Goal: Task Accomplishment & Management: Manage account settings

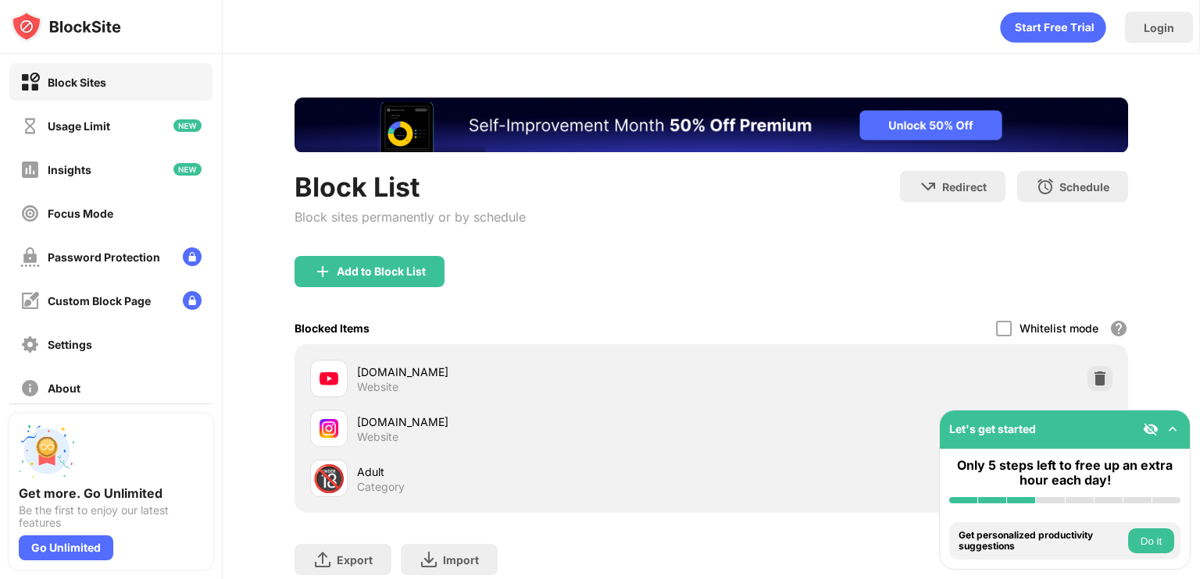
scroll to position [109, 0]
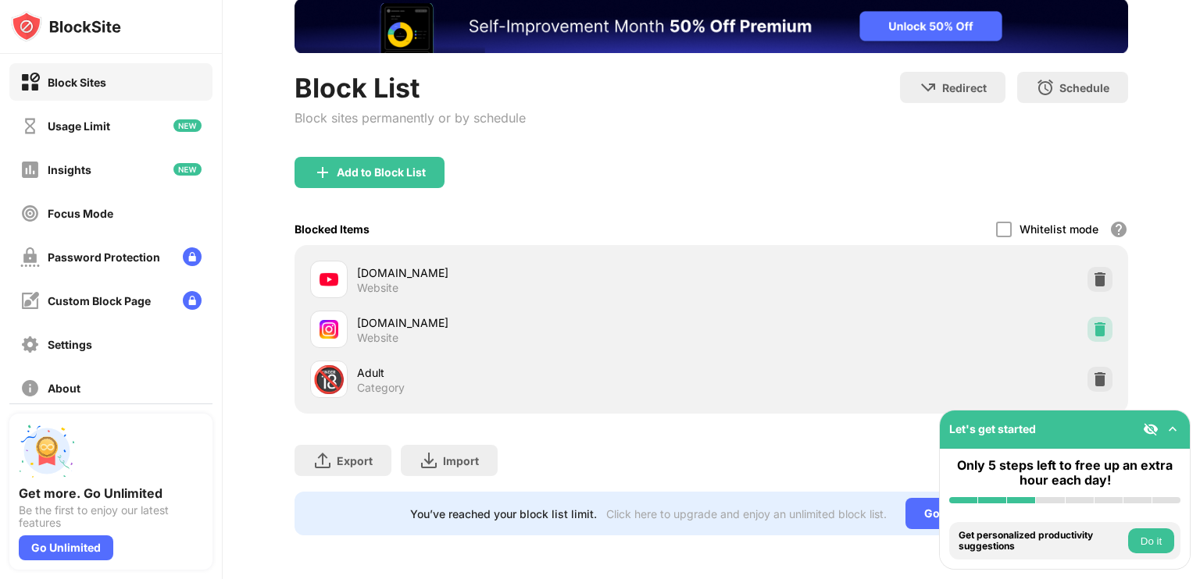
click at [1092, 322] on img at bounding box center [1100, 330] width 16 height 16
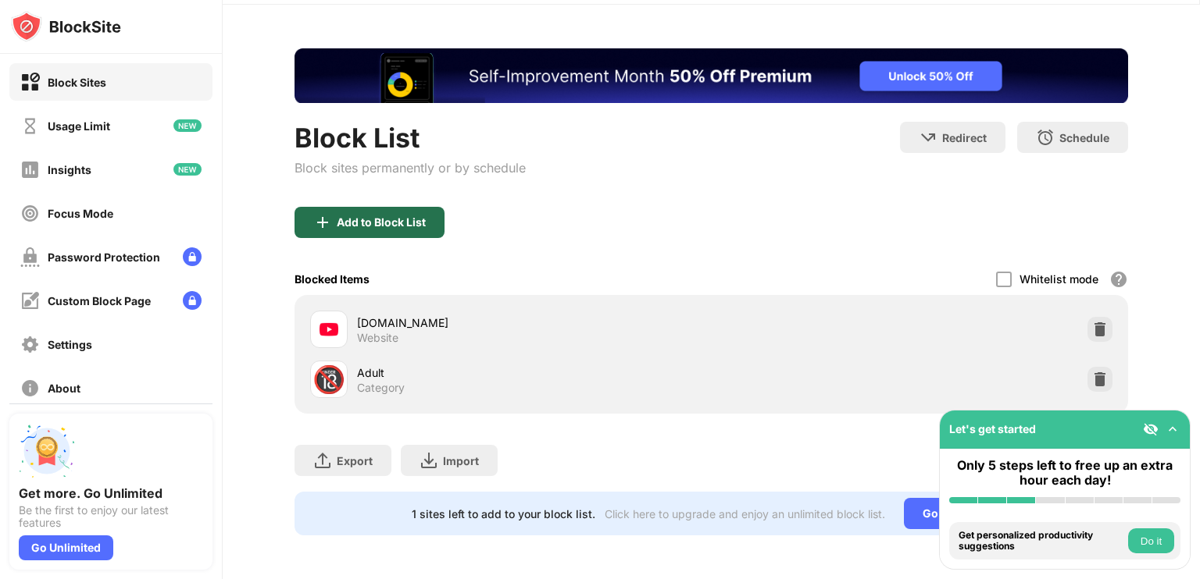
click at [414, 222] on div "Add to Block List" at bounding box center [369, 222] width 150 height 31
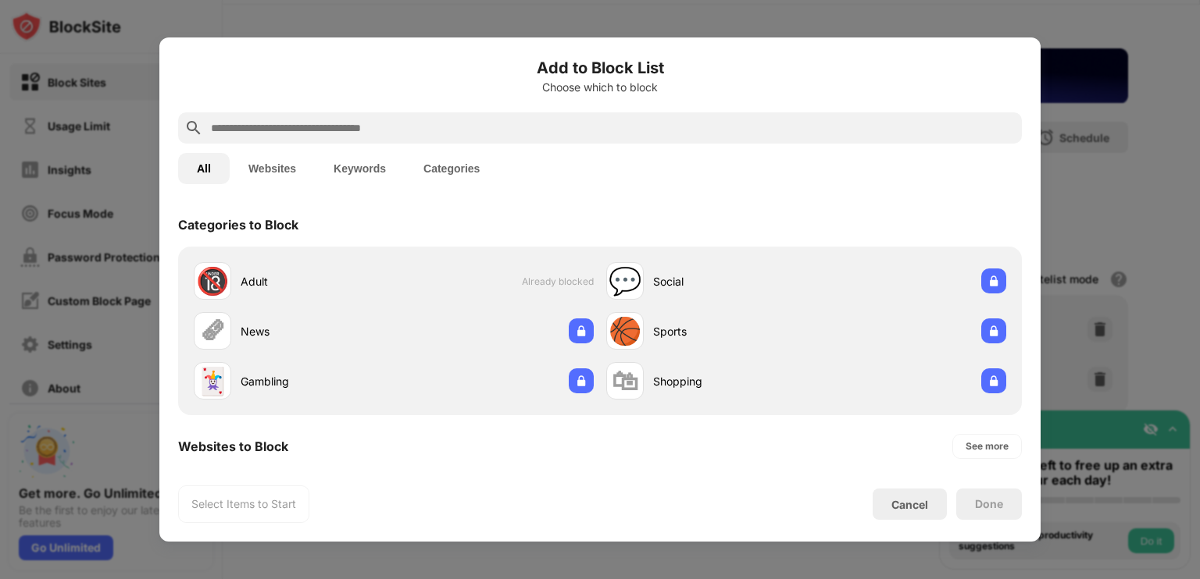
click at [403, 127] on input "text" at bounding box center [612, 128] width 806 height 19
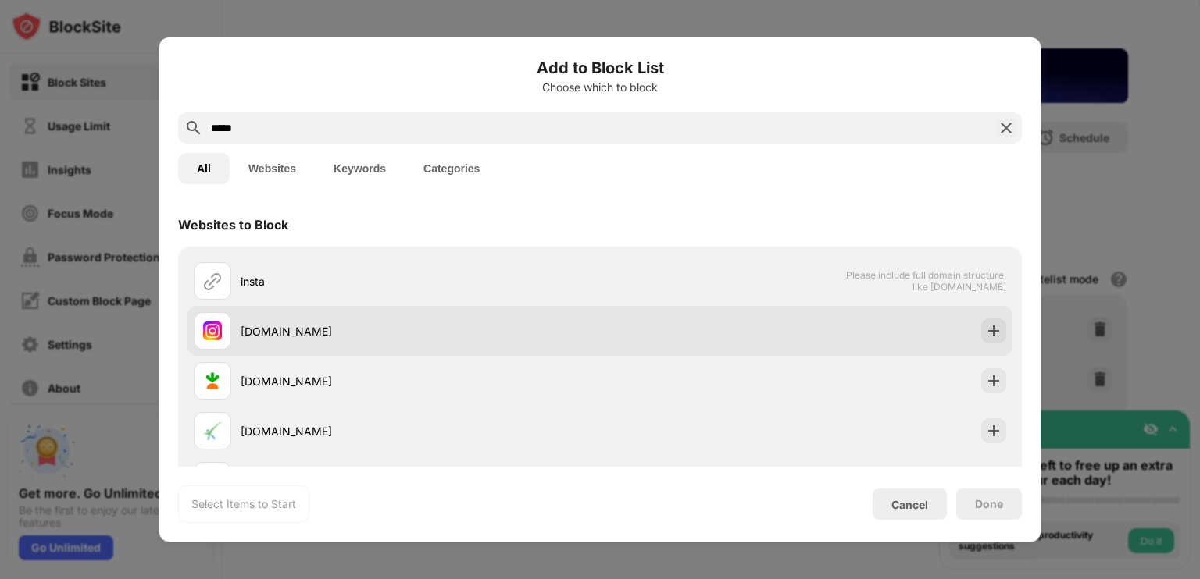
type input "*****"
click at [432, 320] on div "[DOMAIN_NAME]" at bounding box center [397, 330] width 406 height 37
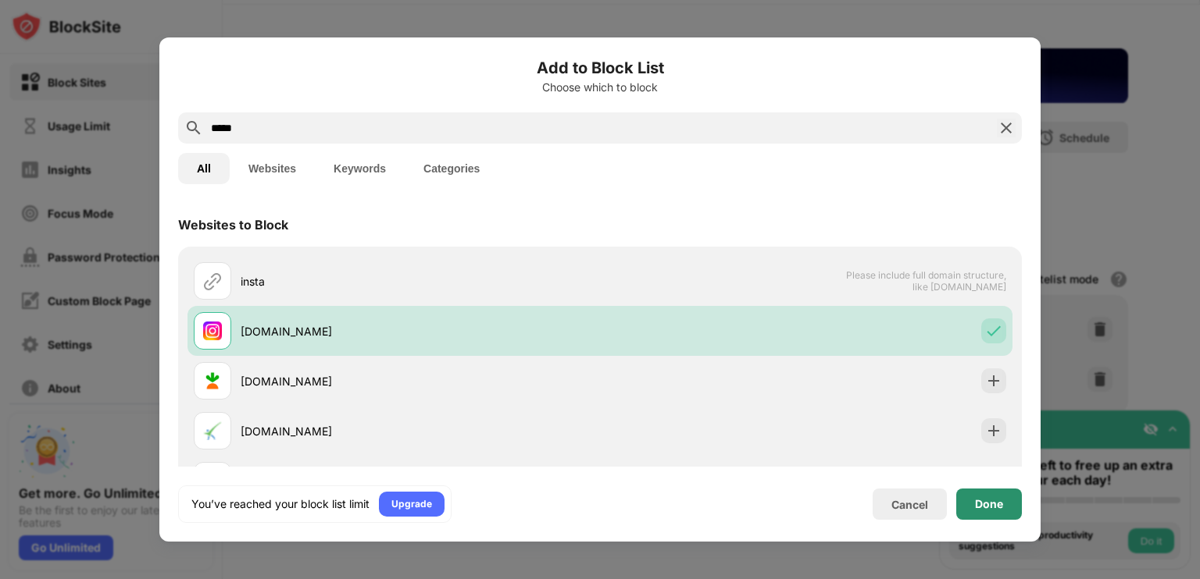
click at [978, 504] on div "Done" at bounding box center [989, 504] width 28 height 12
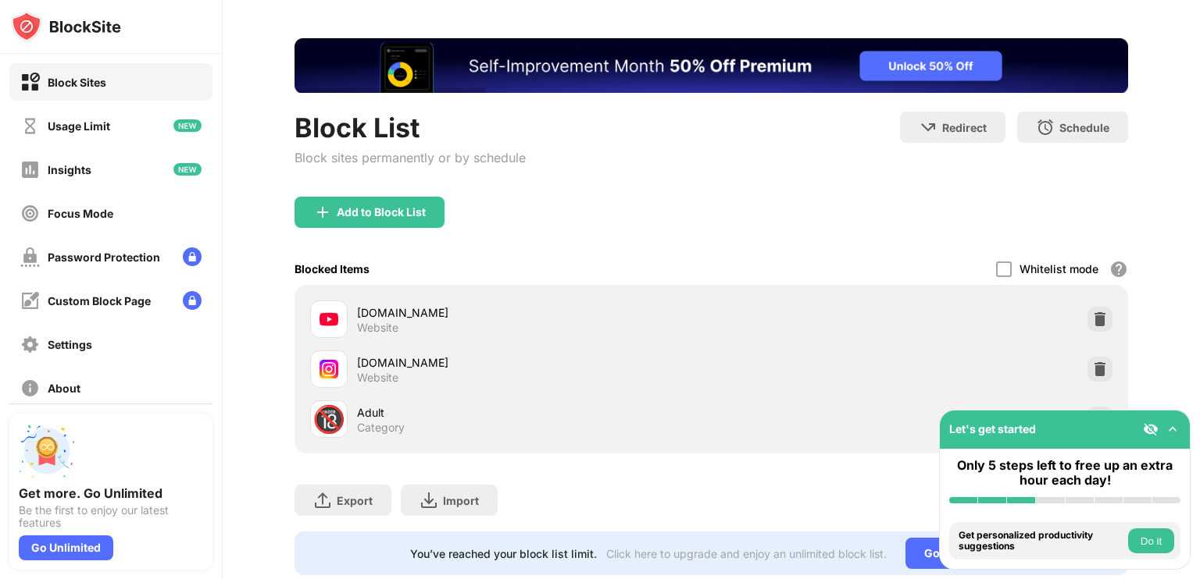
scroll to position [109, 0]
